Goal: Obtain resource: Obtain resource

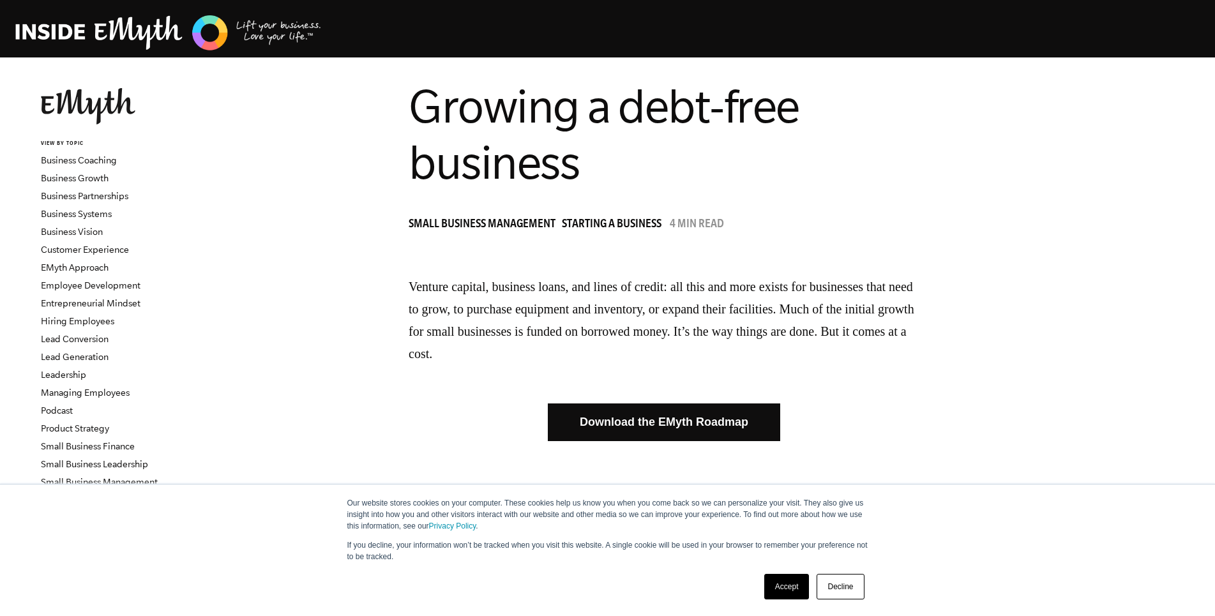
click at [660, 421] on link "Download the EMyth Roadmap" at bounding box center [664, 423] width 232 height 38
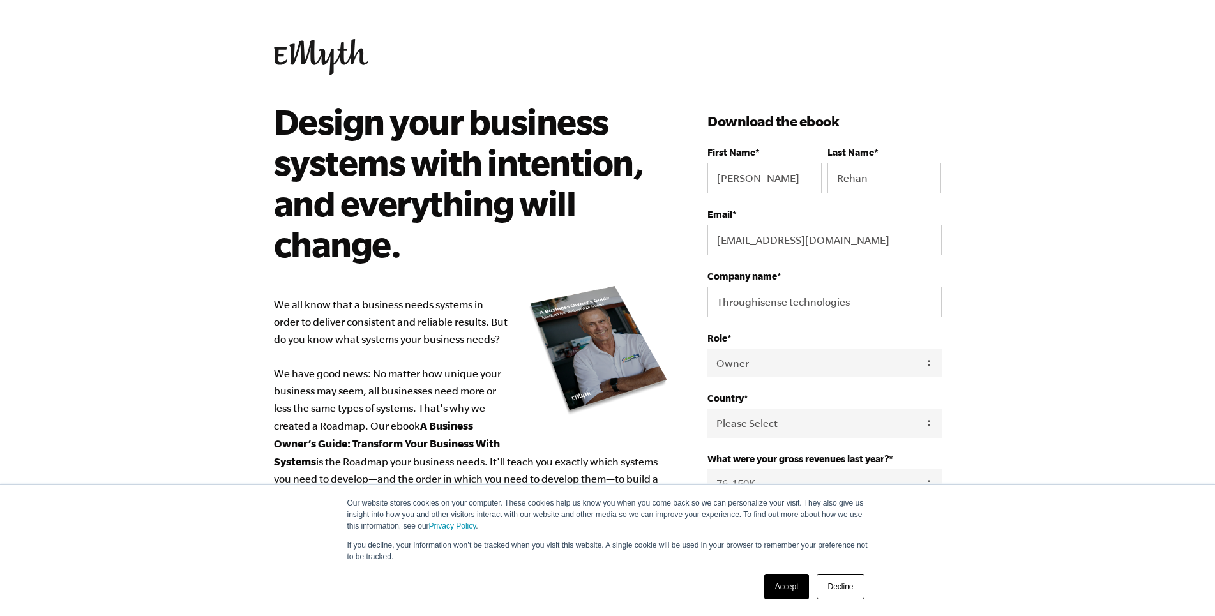
select select "Owner"
select select "[GEOGRAPHIC_DATA]"
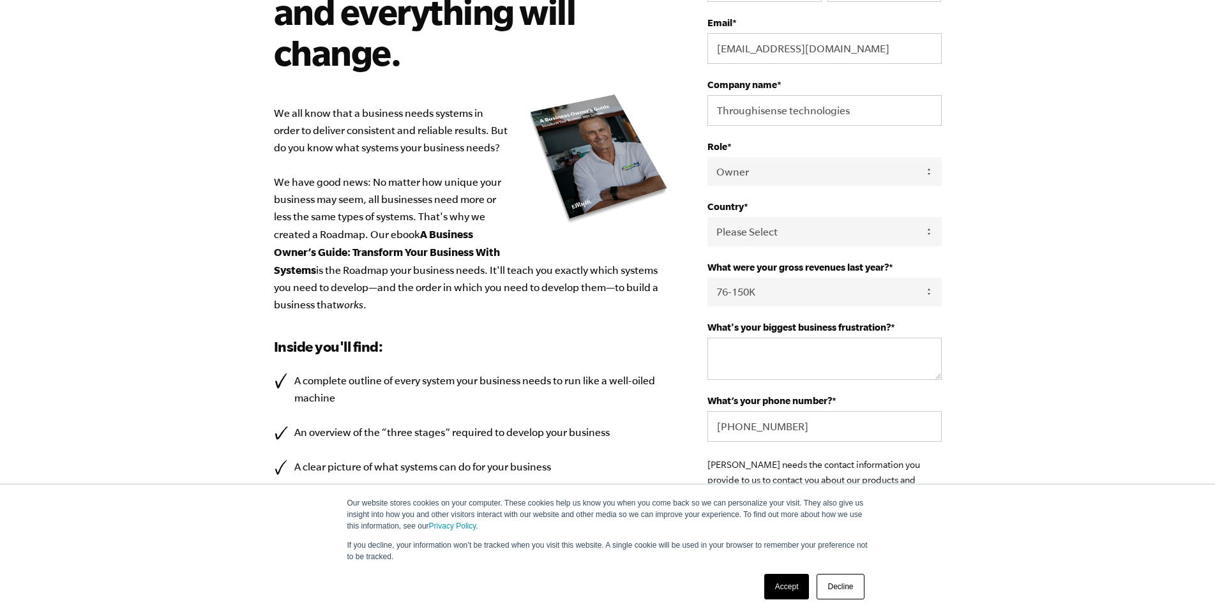
scroll to position [192, 0]
click at [925, 295] on select "- Please Select - 0-75K 76-150K 151-275K 276-500K 501-750K 751-1M 1-2.5M 2.5-5M…" at bounding box center [825, 292] width 234 height 29
select select "151-275K"
click at [708, 280] on select "- Please Select - 0-75K 76-150K 151-275K 276-500K 501-750K 751-1M 1-2.5M 2.5-5M…" at bounding box center [825, 292] width 234 height 29
click at [874, 363] on textarea "What's your biggest business frustration? *" at bounding box center [825, 359] width 234 height 42
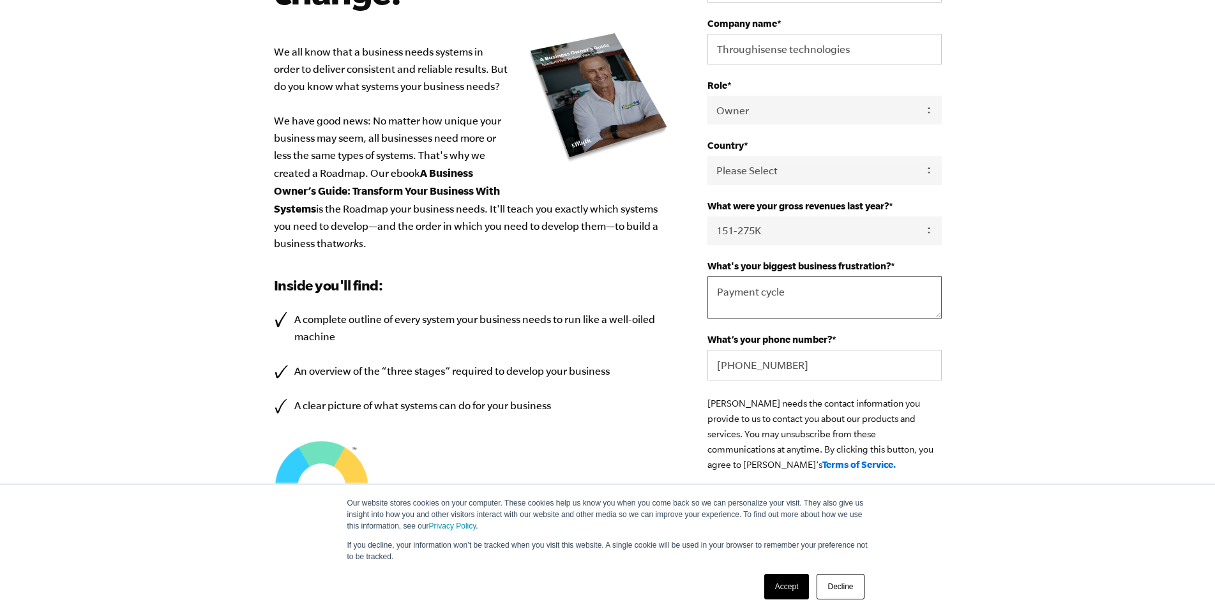
scroll to position [383, 0]
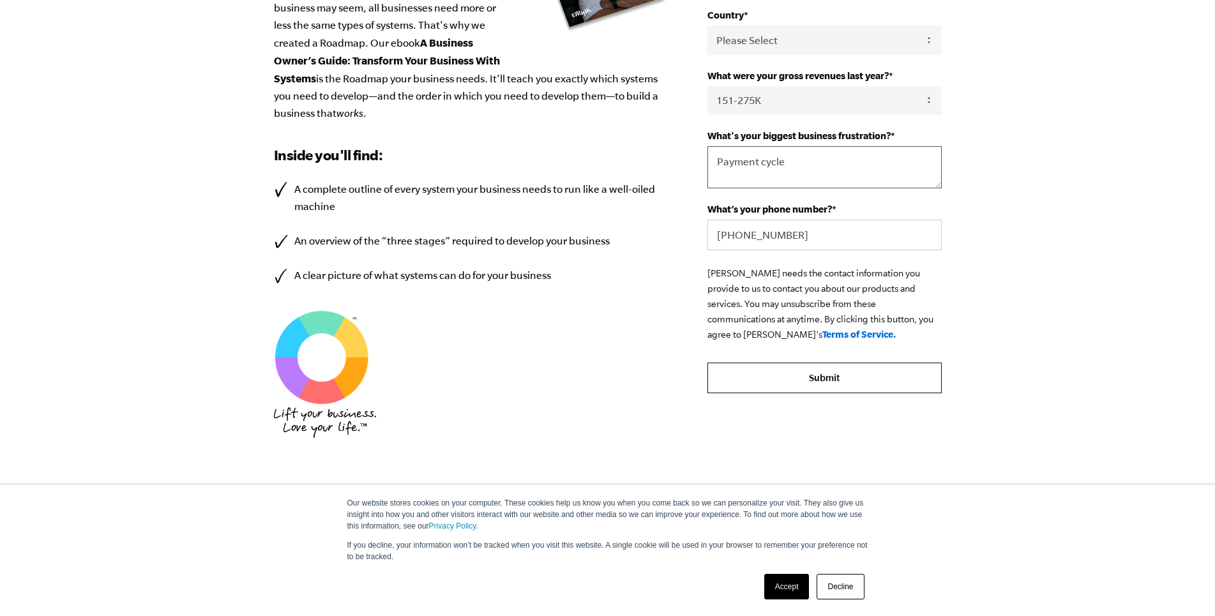
type textarea "Payment cycle"
click at [810, 383] on input "Submit" at bounding box center [825, 378] width 234 height 31
click at [816, 384] on input "Submit" at bounding box center [825, 378] width 234 height 31
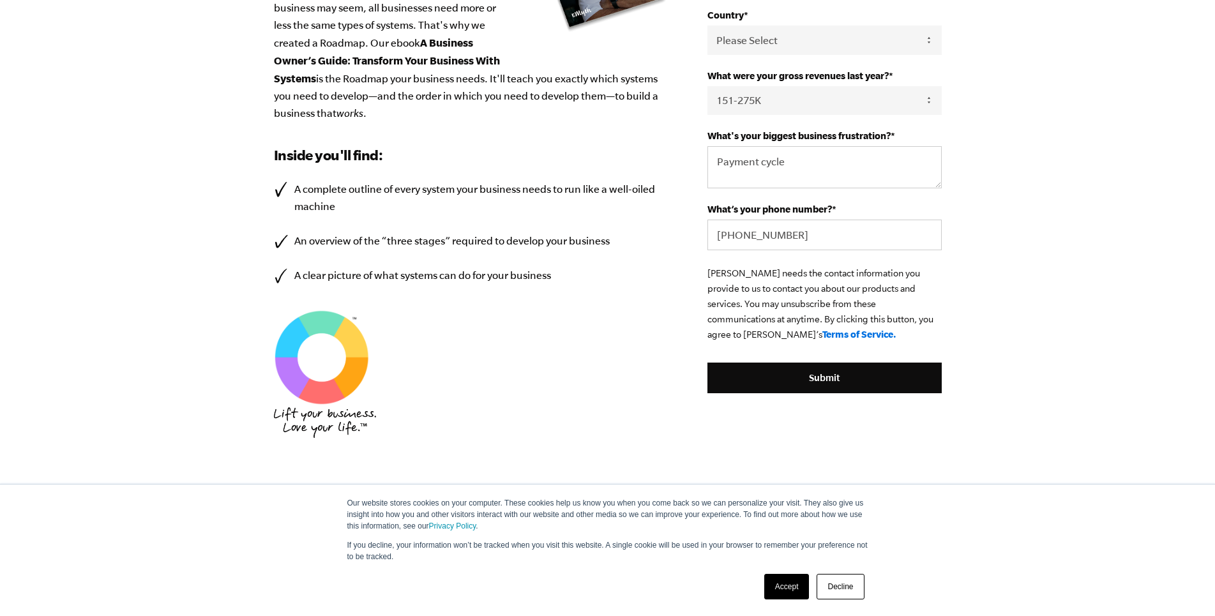
click at [791, 589] on link "Accept" at bounding box center [786, 587] width 45 height 26
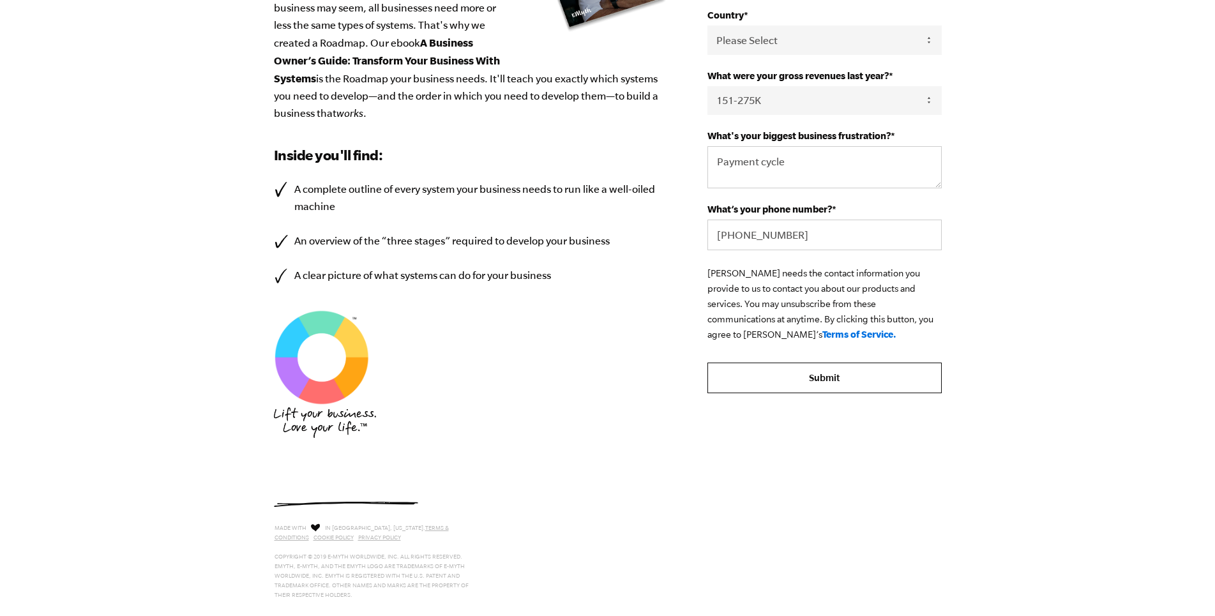
click at [814, 386] on input "Submit" at bounding box center [825, 378] width 234 height 31
click at [783, 386] on input "Submit" at bounding box center [825, 378] width 234 height 31
click at [783, 387] on input "Submit" at bounding box center [825, 378] width 234 height 31
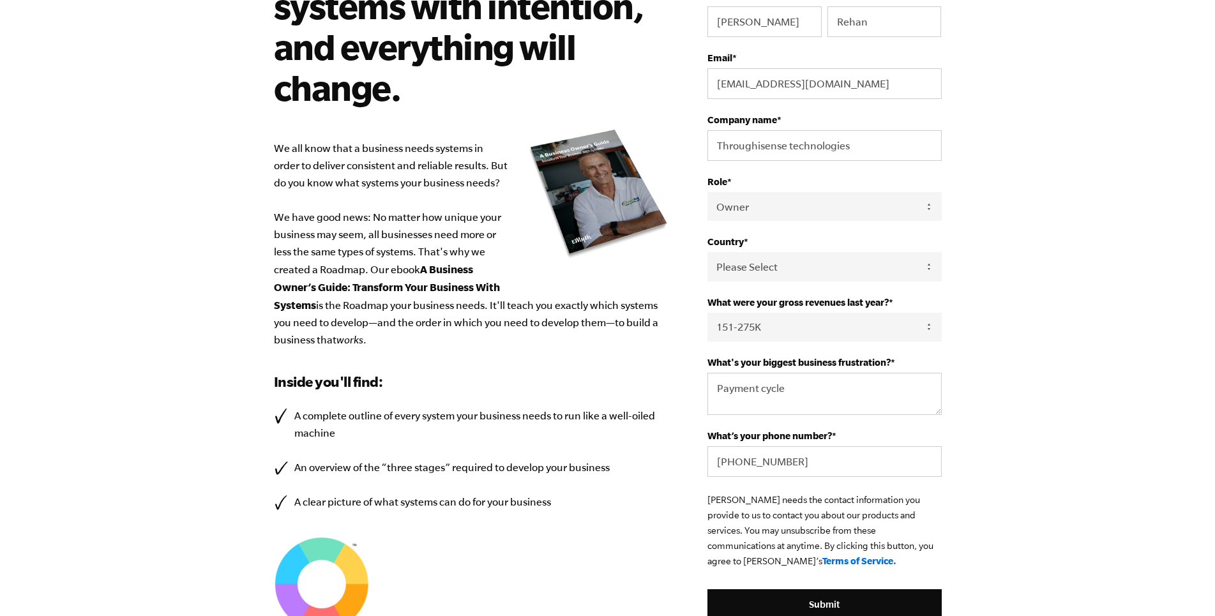
scroll to position [0, 0]
